Goal: Task Accomplishment & Management: Manage account settings

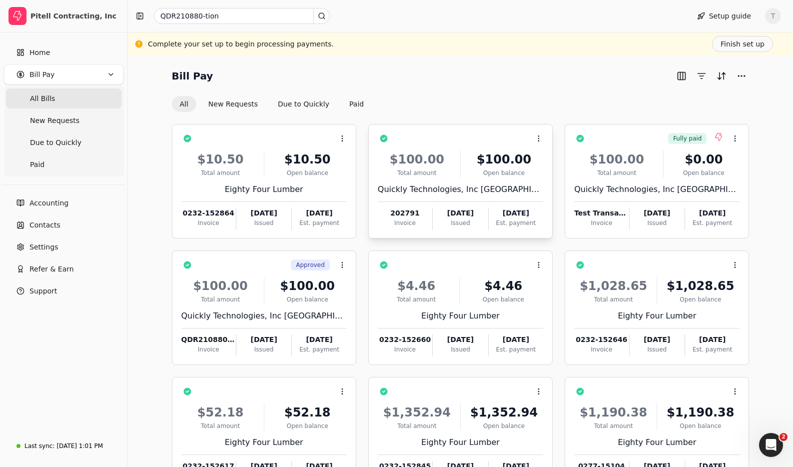
drag, startPoint x: 402, startPoint y: 84, endPoint x: 411, endPoint y: 130, distance: 46.4
click at [402, 84] on div "Bill Pay All New Requests Due to Quickly Paid" at bounding box center [461, 90] width 578 height 44
click at [60, 210] on link "Accounting" at bounding box center [63, 203] width 119 height 20
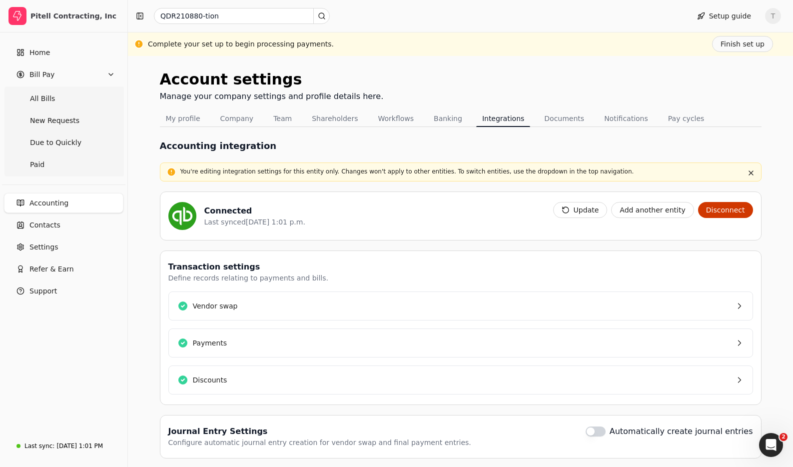
scroll to position [33, 0]
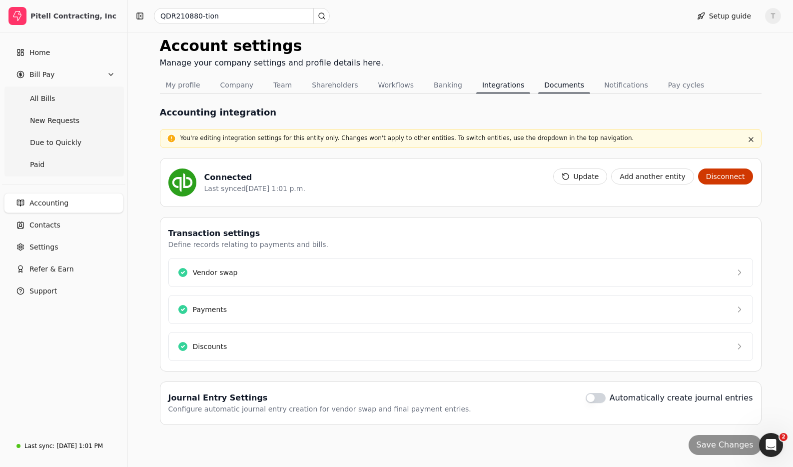
click at [546, 90] on button "Documents" at bounding box center [564, 85] width 52 height 16
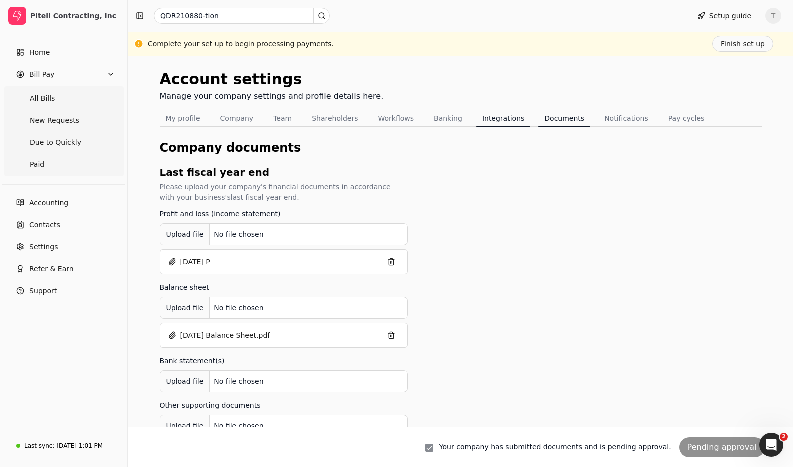
click at [490, 121] on button "Integrations" at bounding box center [503, 118] width 54 height 16
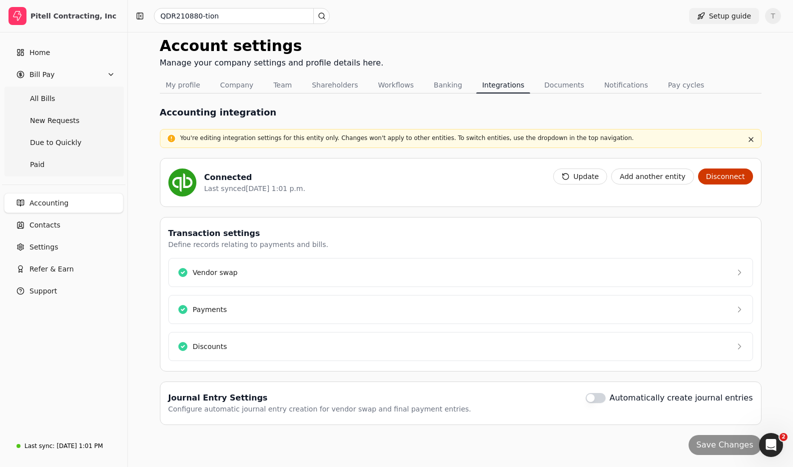
scroll to position [32, 0]
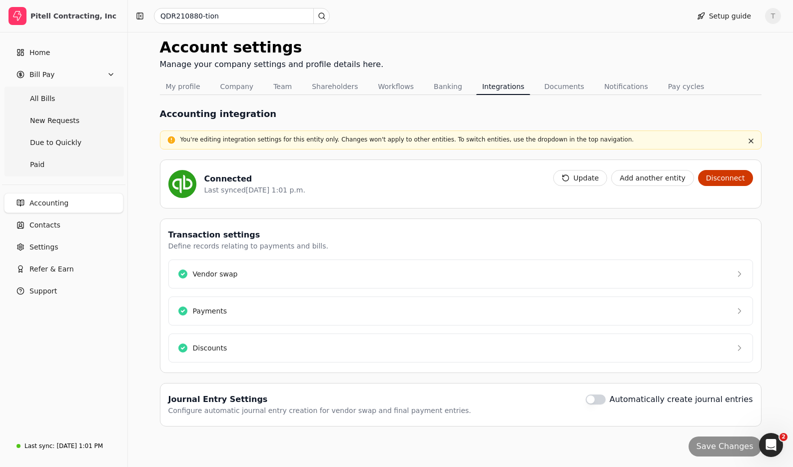
click at [768, 24] on div "QDR210880-tion Setup guide T" at bounding box center [460, 16] width 665 height 32
click at [769, 18] on span "T" at bounding box center [773, 16] width 16 height 16
drag, startPoint x: 730, startPoint y: 78, endPoint x: 682, endPoint y: 82, distance: 47.7
click at [729, 78] on link "Sign Out" at bounding box center [725, 75] width 108 height 16
